Goal: Information Seeking & Learning: Learn about a topic

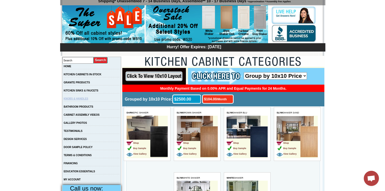
scroll to position [61, 0]
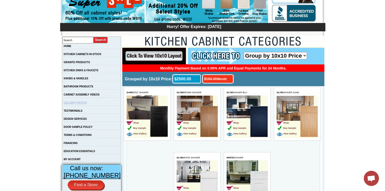
click at [87, 104] on link "GALLERY PHOTOS" at bounding box center [75, 102] width 23 height 3
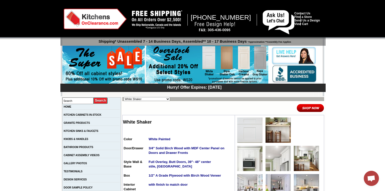
click at [149, 100] on select "Alabaster Shaker Altmann Yellow Walnut Ashton White Shaker Baycreek Gray Beachw…" at bounding box center [147, 99] width 47 height 4
select select "/gallery.php?RollID=Slym_Shaker_Oak"
click at [124, 97] on select "Alabaster Shaker Altmann Yellow Walnut Ashton White Shaker Baycreek Gray Beachw…" at bounding box center [147, 99] width 47 height 4
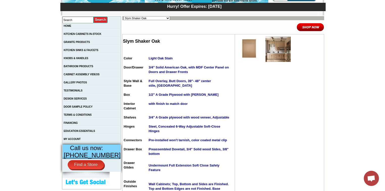
scroll to position [101, 0]
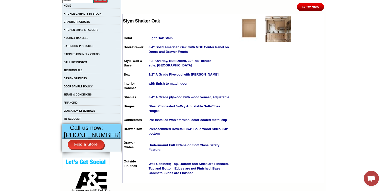
click at [247, 30] on img at bounding box center [249, 28] width 25 height 25
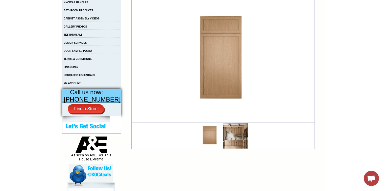
scroll to position [142, 0]
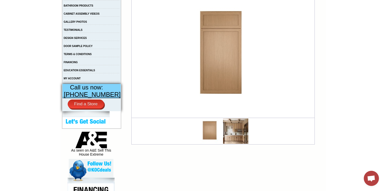
click at [228, 123] on img at bounding box center [235, 131] width 25 height 25
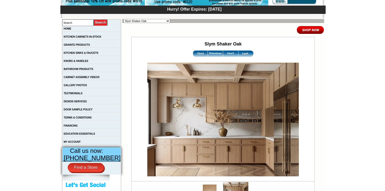
scroll to position [101, 0]
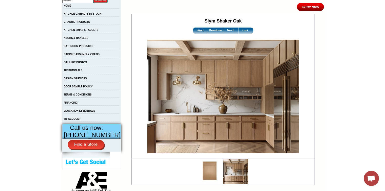
click at [212, 174] on img at bounding box center [210, 171] width 25 height 25
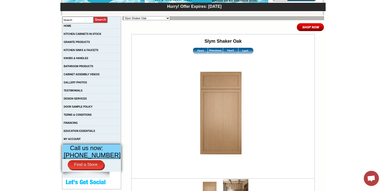
scroll to position [76, 0]
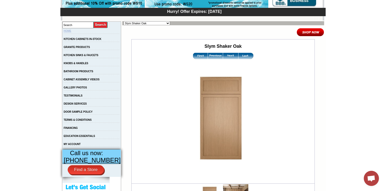
click at [71, 32] on link "HOME" at bounding box center [68, 31] width 8 height 3
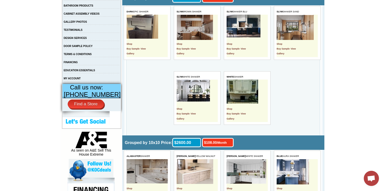
scroll to position [121, 0]
